Goal: Transaction & Acquisition: Obtain resource

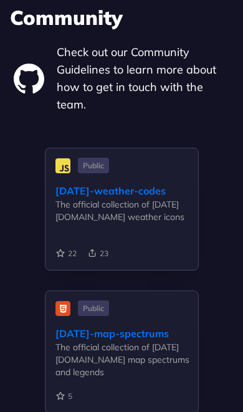
scroll to position [6559, 0]
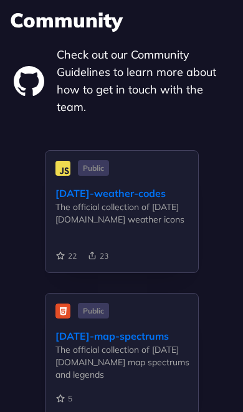
click at [182, 38] on div "Community Check out our Community Guidelines to learn more about how to get in …" at bounding box center [121, 61] width 223 height 110
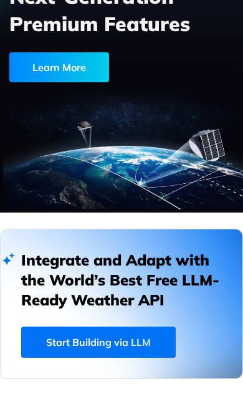
scroll to position [185, 0]
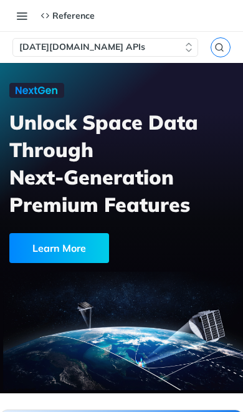
click at [27, 19] on button "Toggle navigation menu" at bounding box center [21, 15] width 19 height 19
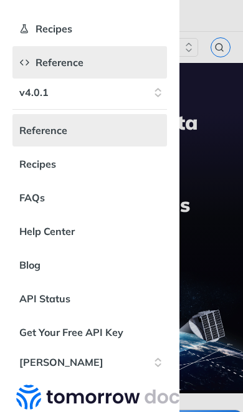
click at [50, 308] on link "API Status" at bounding box center [89, 299] width 155 height 32
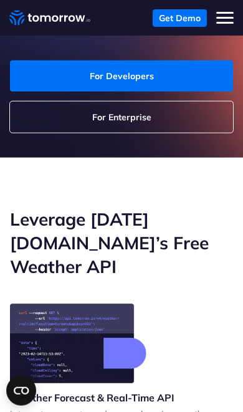
scroll to position [219, 0]
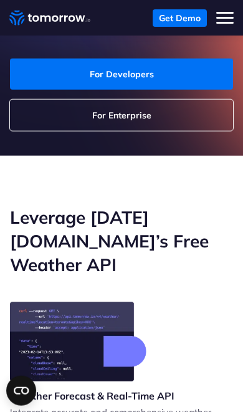
click at [150, 228] on h2 "Leverage [DATE][DOMAIN_NAME]’s Free Weather API" at bounding box center [121, 241] width 223 height 71
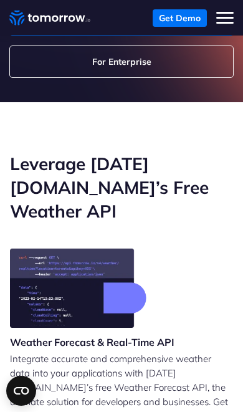
scroll to position [289, 0]
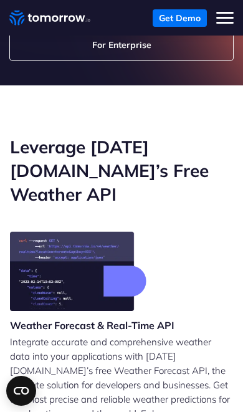
click at [152, 319] on h3 "Weather Forecast & Real-Time API" at bounding box center [92, 326] width 165 height 14
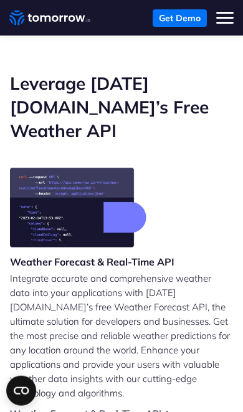
scroll to position [361, 0]
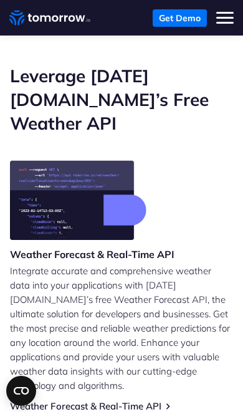
click at [148, 400] on link "Weather Forecast & Real-Time API" at bounding box center [86, 406] width 152 height 12
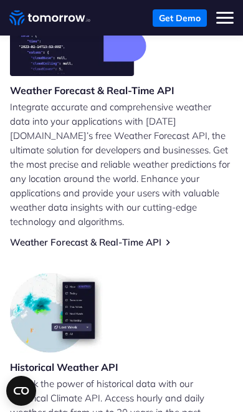
scroll to position [526, 0]
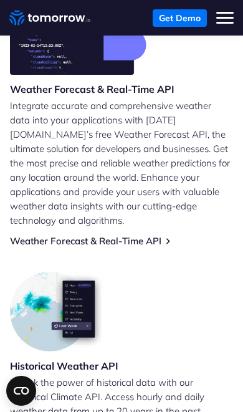
click at [162, 235] on link "Weather Forecast & Real-Time API" at bounding box center [86, 241] width 152 height 12
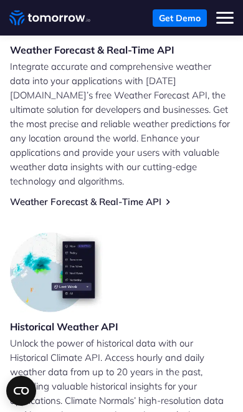
scroll to position [566, 0]
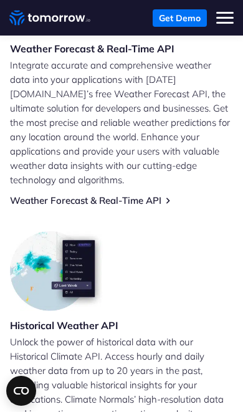
click at [222, 21] on button "Toggle mobile menu" at bounding box center [224, 17] width 17 height 17
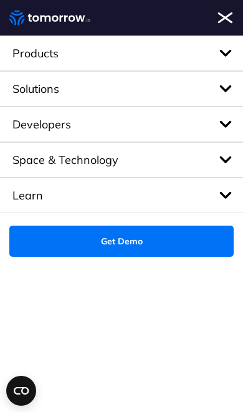
click at [229, 54] on span "Products" at bounding box center [121, 54] width 243 height 36
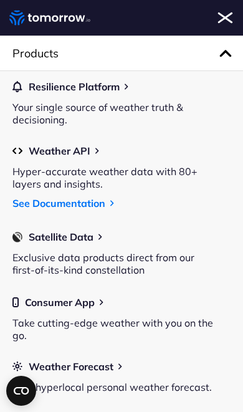
scroll to position [0, 0]
click at [105, 209] on link "See Documentation" at bounding box center [58, 203] width 93 height 12
click at [221, 18] on span "Toggle mobile menu" at bounding box center [224, 18] width 17 height 2
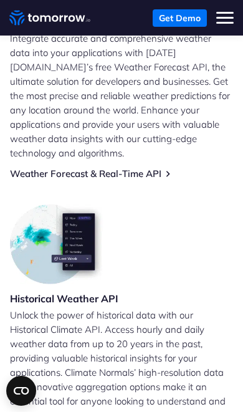
scroll to position [594, 0]
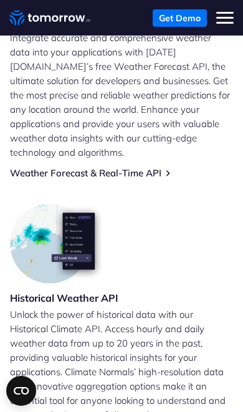
click at [226, 17] on span "Toggle mobile menu" at bounding box center [224, 18] width 17 height 2
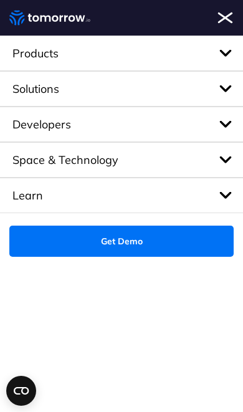
click at [223, 56] on span "Products" at bounding box center [121, 54] width 243 height 36
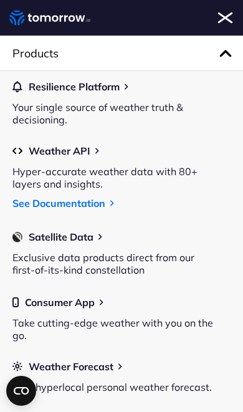
click at [92, 210] on link "See Documentation" at bounding box center [58, 203] width 93 height 12
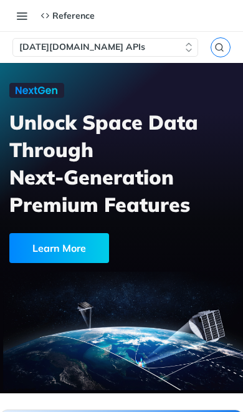
click at [24, 19] on button "Toggle navigation menu" at bounding box center [21, 15] width 19 height 19
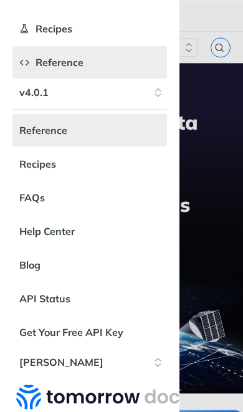
scroll to position [33, 0]
click at [104, 336] on link "Get Your Free API Key" at bounding box center [89, 332] width 155 height 32
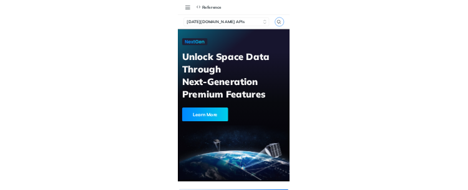
scroll to position [54, 0]
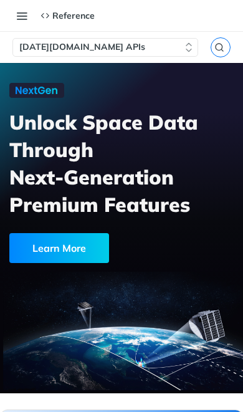
click at [14, 17] on button "Toggle navigation menu" at bounding box center [21, 15] width 19 height 19
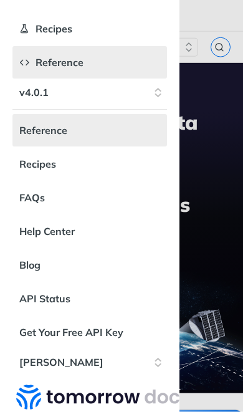
scroll to position [56, 0]
click at [34, 177] on link "Recipes" at bounding box center [89, 164] width 155 height 32
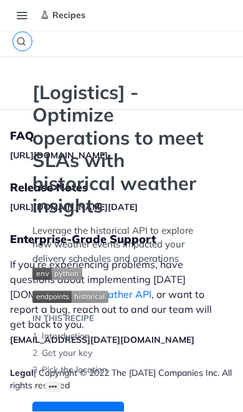
click at [29, 14] on button "Toggle navigation menu" at bounding box center [21, 15] width 19 height 19
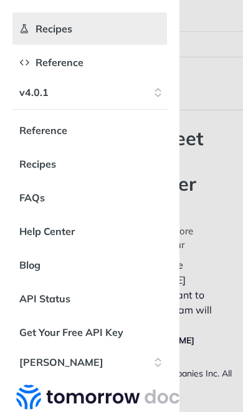
click at [43, 201] on link "FAQs" at bounding box center [89, 198] width 155 height 32
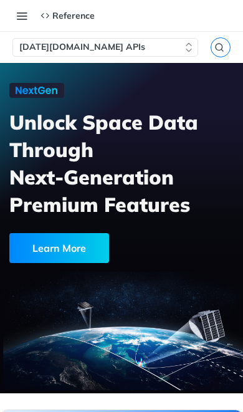
click at [191, 49] on icon "button" at bounding box center [189, 47] width 5 height 8
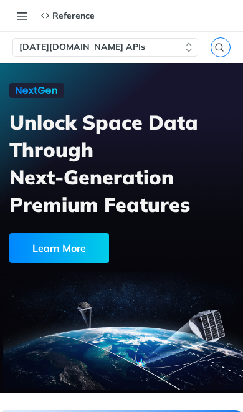
click at [26, 24] on button "Toggle navigation menu" at bounding box center [21, 15] width 19 height 19
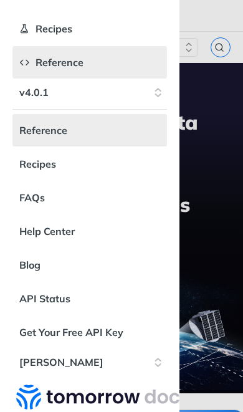
click at [109, 338] on link "Get Your Free API Key" at bounding box center [89, 332] width 155 height 32
